Goal: Task Accomplishment & Management: Use online tool/utility

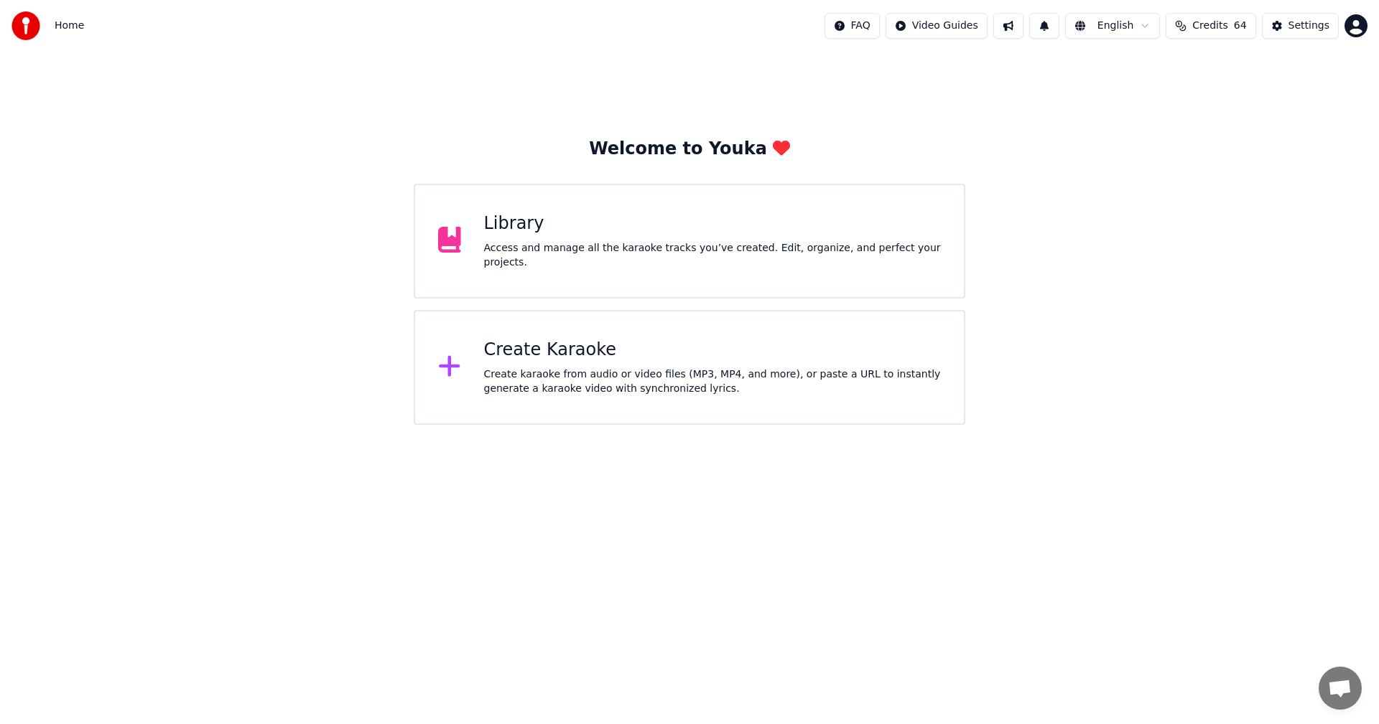
click at [619, 380] on div "Create karaoke from audio or video files (MP3, MP4, and more), or paste a URL t…" at bounding box center [712, 382] width 457 height 29
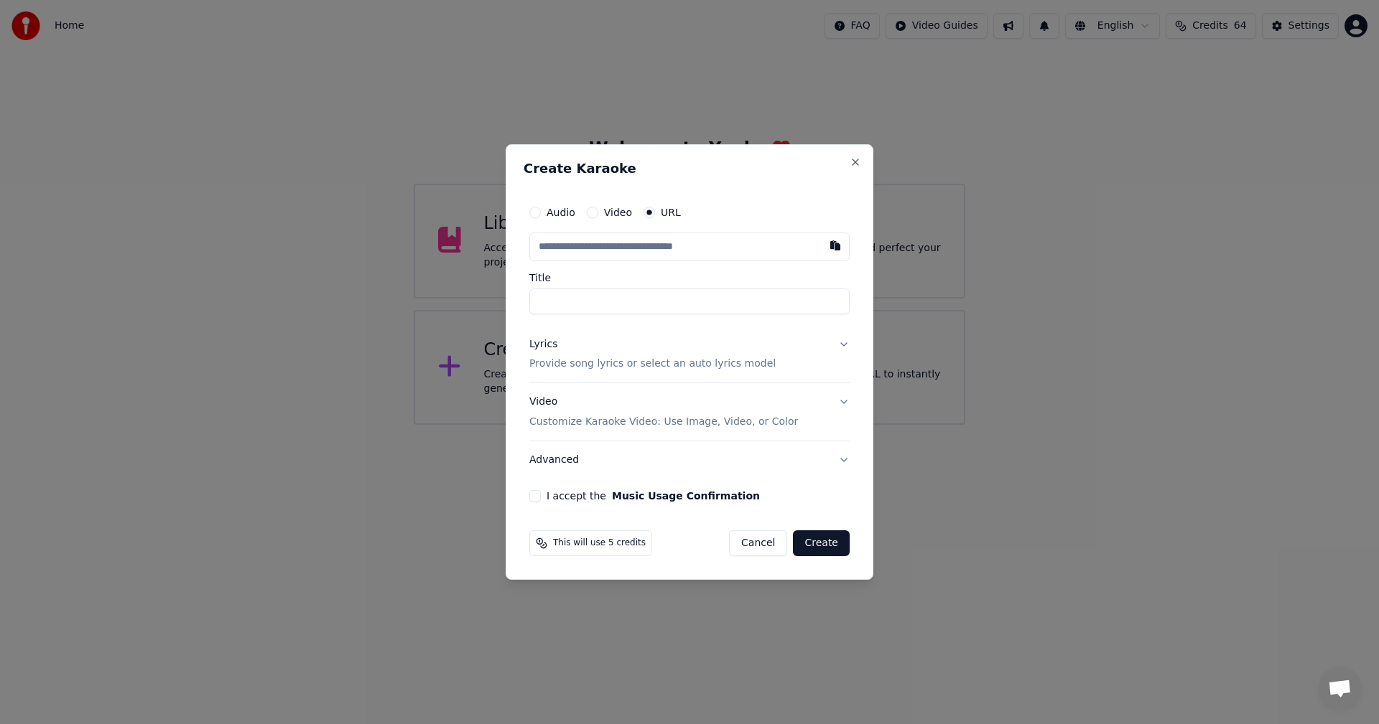
click at [602, 251] on input "text" at bounding box center [689, 247] width 320 height 29
click at [836, 243] on button "button" at bounding box center [835, 246] width 29 height 26
type input "**********"
click at [844, 342] on button "Lyrics Provide song lyrics or select an auto lyrics model" at bounding box center [689, 354] width 320 height 57
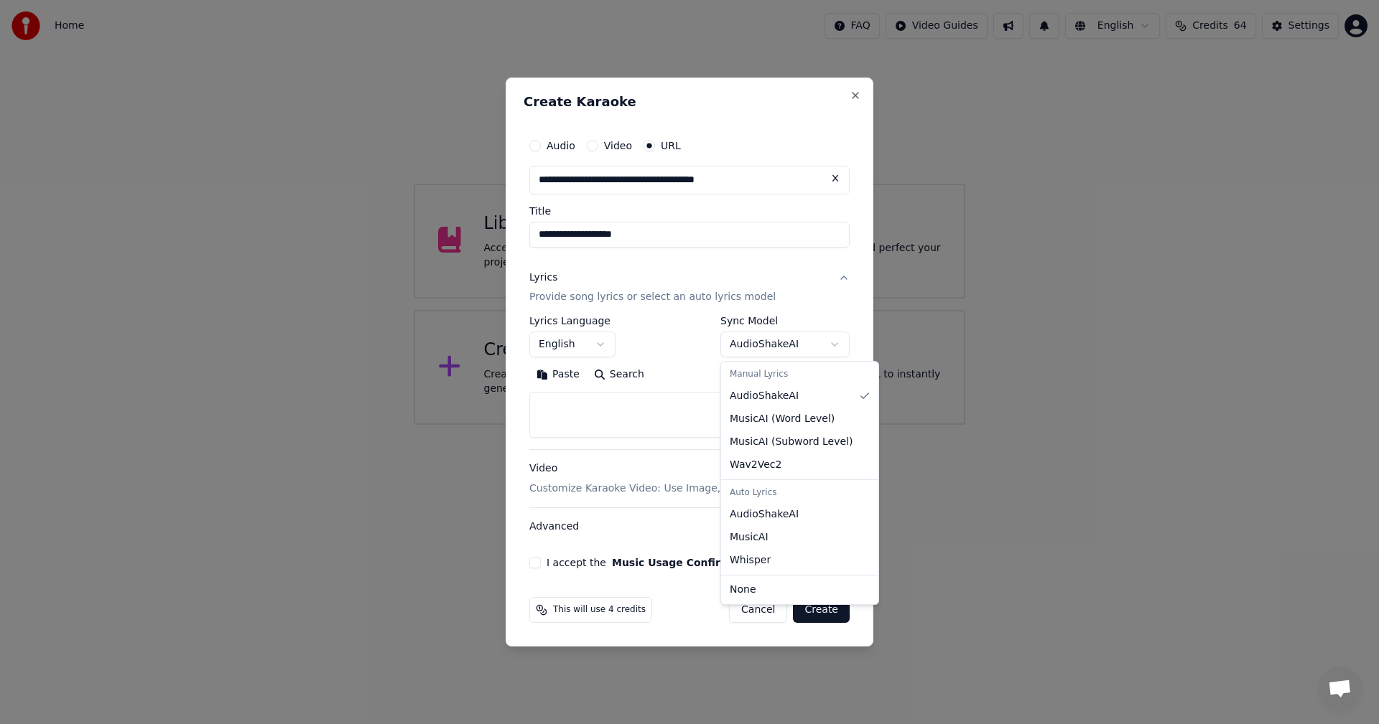
click at [836, 346] on body "**********" at bounding box center [689, 212] width 1379 height 425
select select "**********"
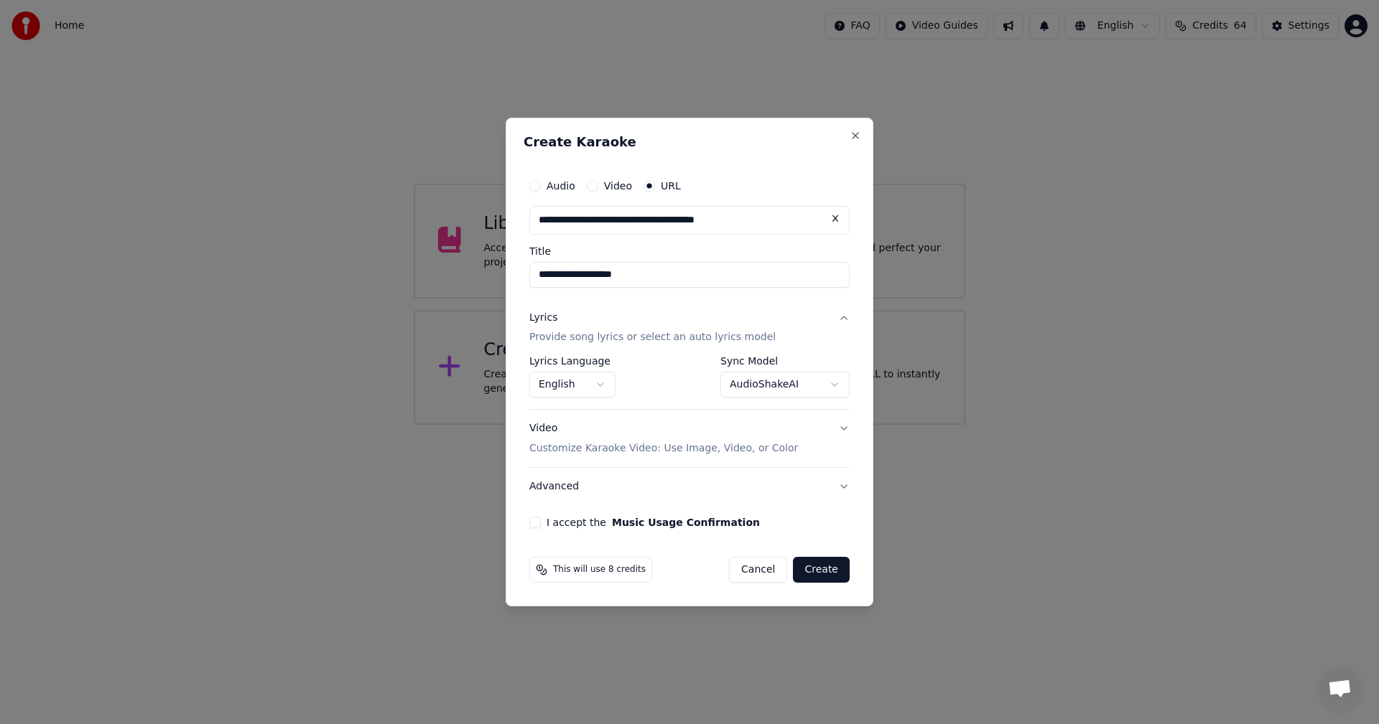
click at [846, 429] on button "Video Customize Karaoke Video: Use Image, Video, or Color" at bounding box center [689, 439] width 320 height 57
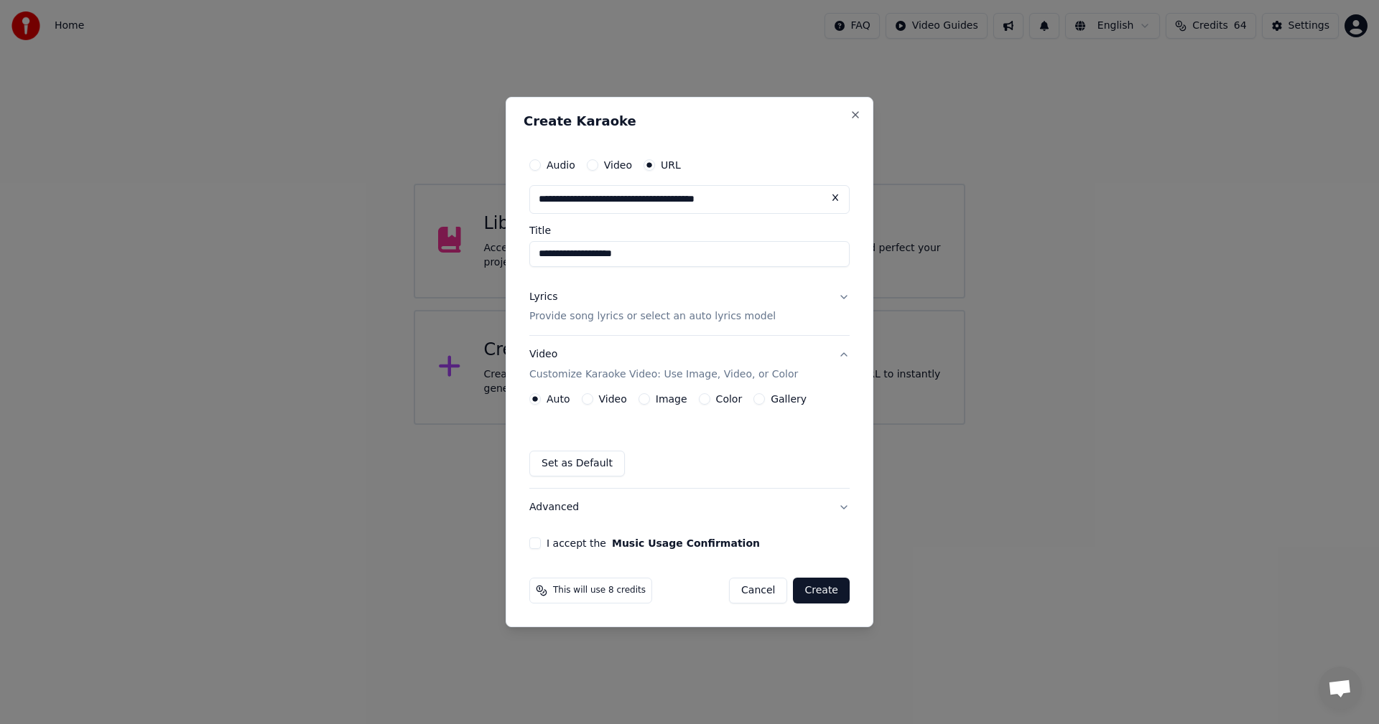
click at [587, 400] on button "Video" at bounding box center [587, 398] width 11 height 11
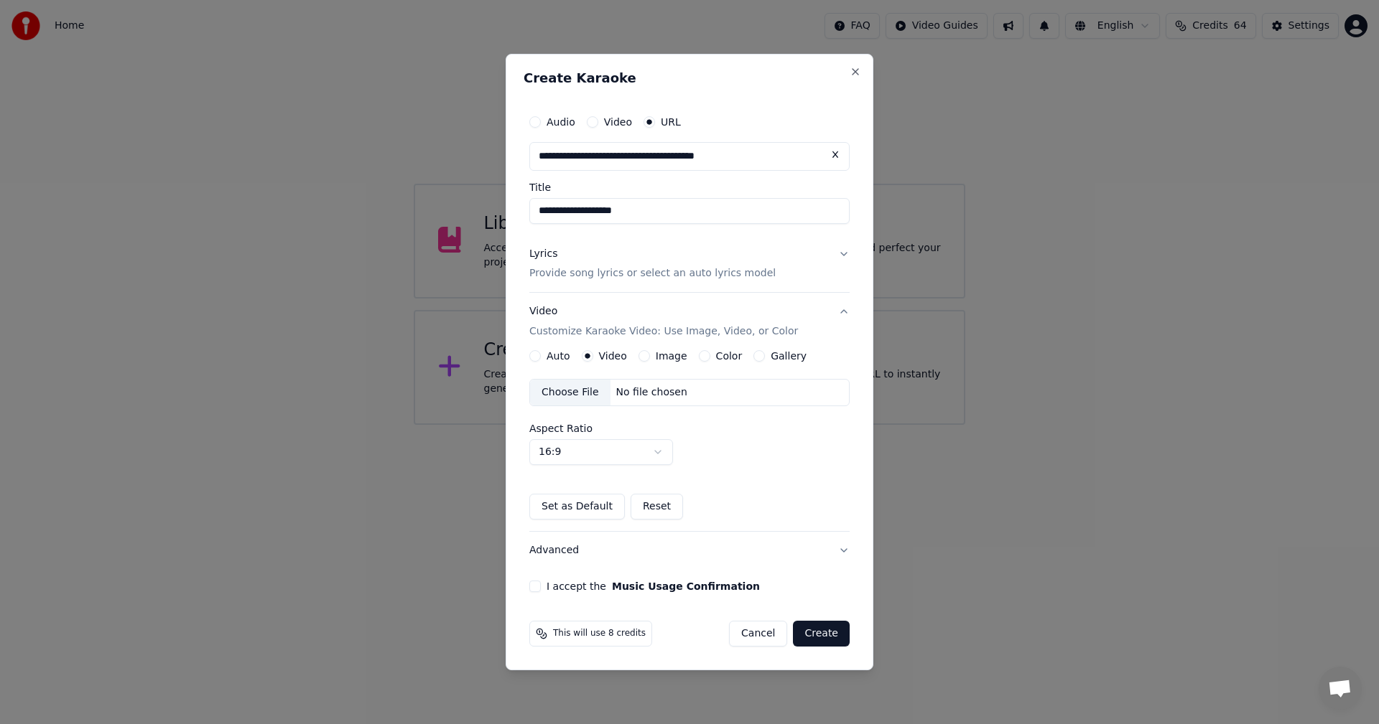
click at [645, 358] on button "Image" at bounding box center [643, 355] width 11 height 11
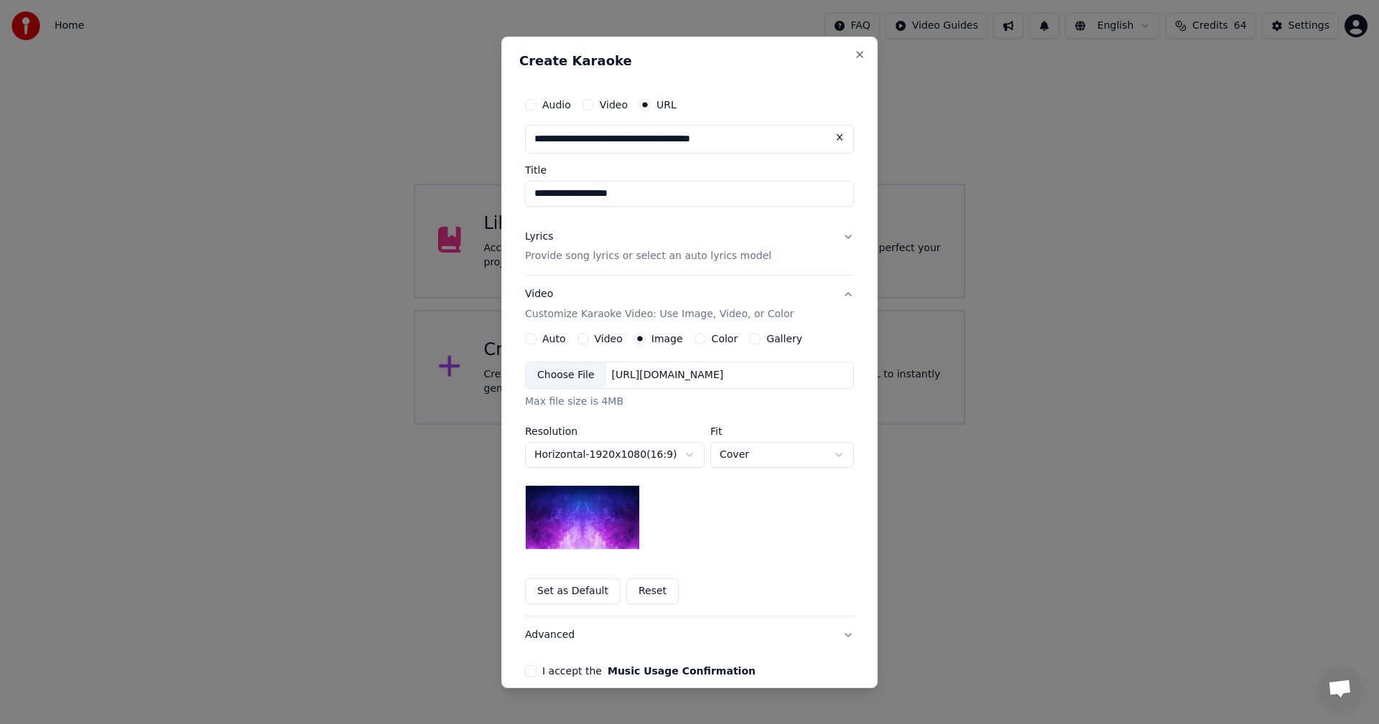
click at [749, 342] on button "Gallery" at bounding box center [754, 338] width 11 height 11
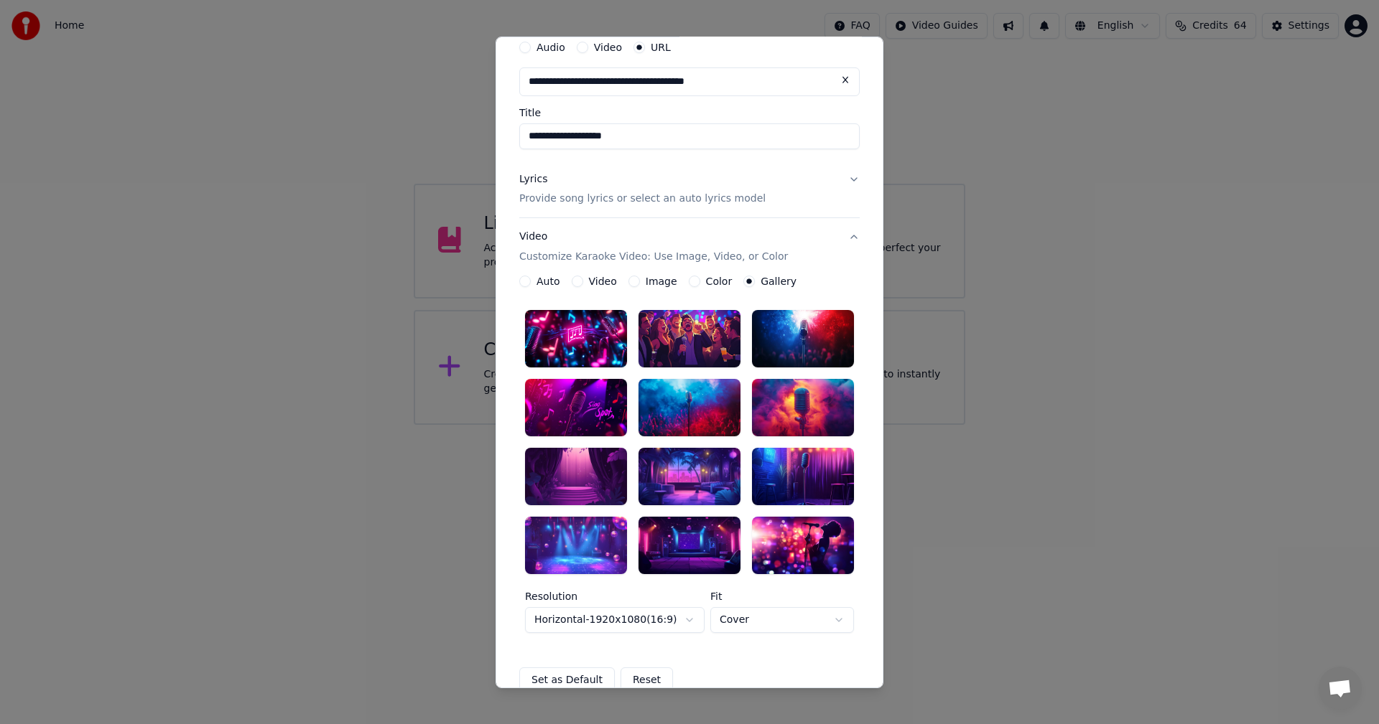
scroll to position [59, 0]
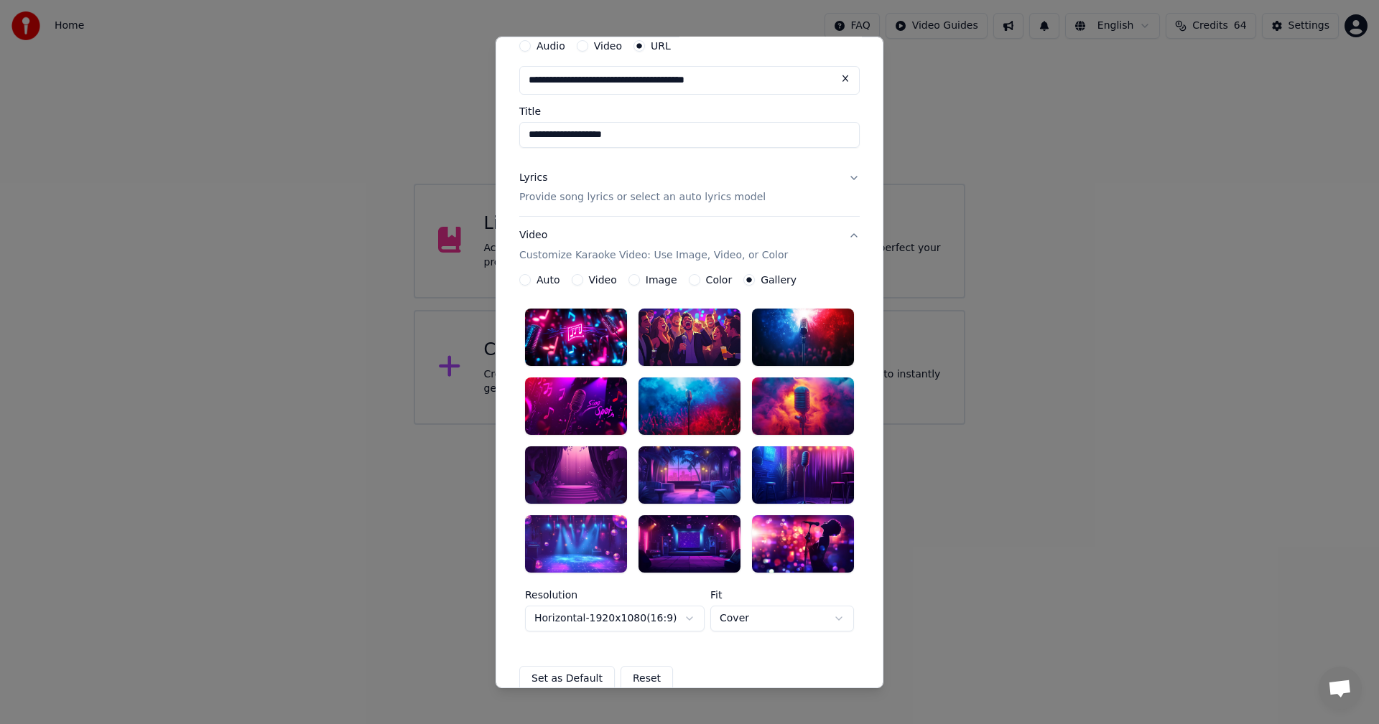
click at [687, 405] on div at bounding box center [689, 406] width 102 height 57
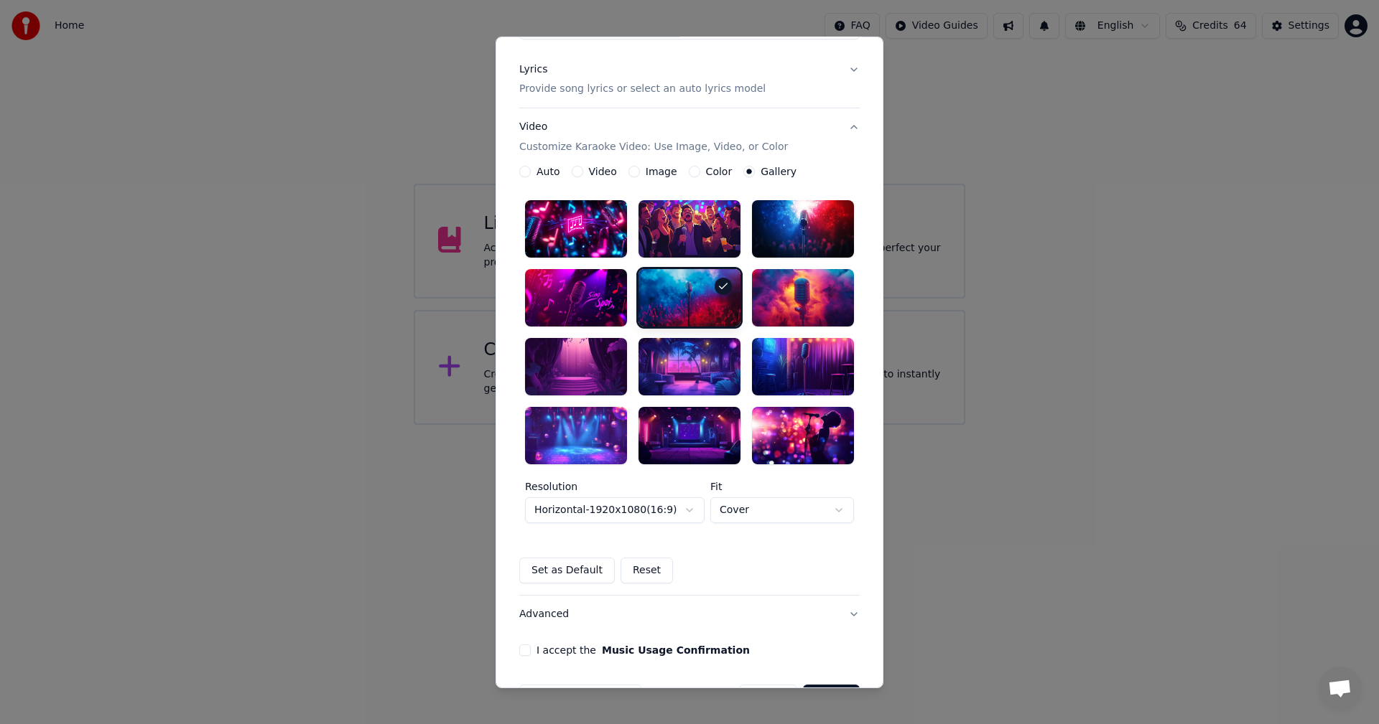
scroll to position [213, 0]
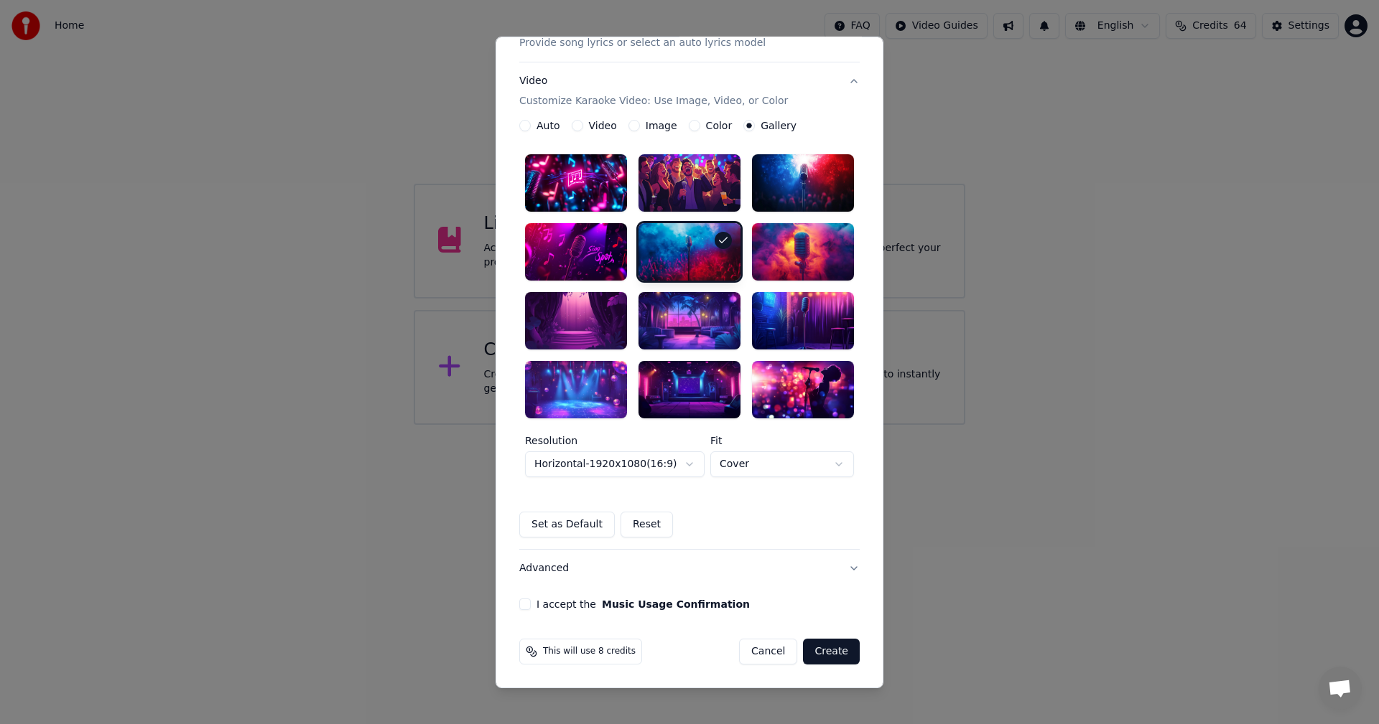
click at [519, 608] on button "I accept the Music Usage Confirmation" at bounding box center [524, 604] width 11 height 11
click at [826, 656] on button "Create" at bounding box center [831, 652] width 57 height 26
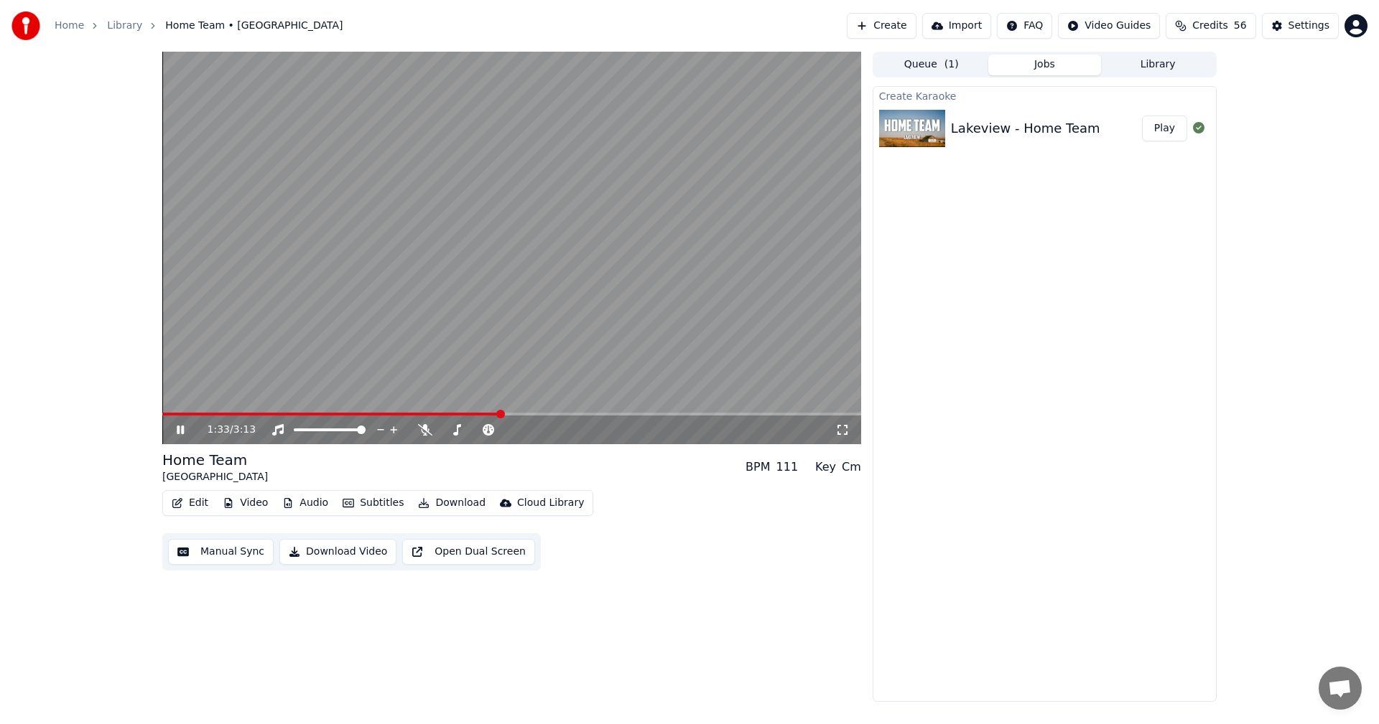
click at [182, 429] on icon at bounding box center [180, 430] width 7 height 9
click at [332, 552] on button "Download Video" at bounding box center [337, 552] width 117 height 26
